Goal: Find specific page/section: Find specific page/section

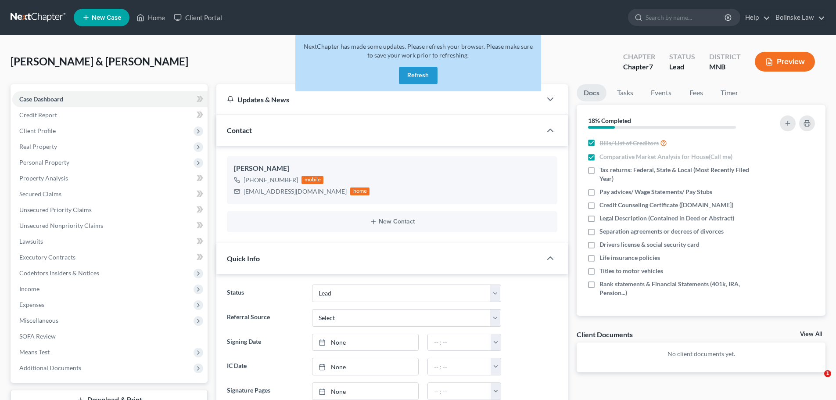
select select "4"
click at [37, 13] on link at bounding box center [39, 18] width 56 height 16
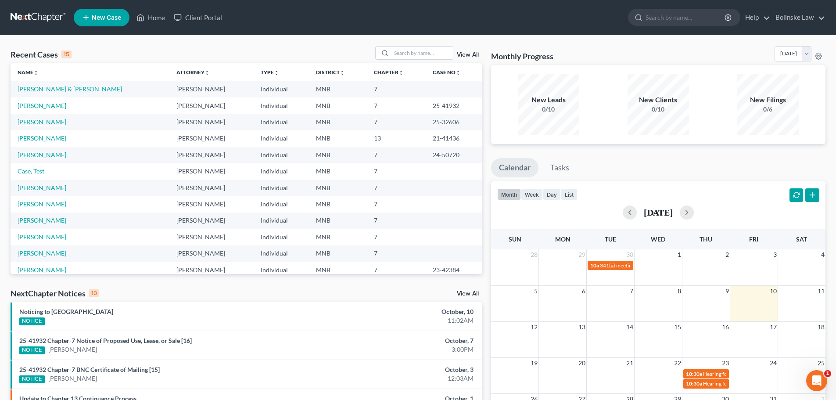
click at [31, 121] on link "[PERSON_NAME]" at bounding box center [42, 121] width 49 height 7
